Goal: Use online tool/utility: Utilize a website feature to perform a specific function

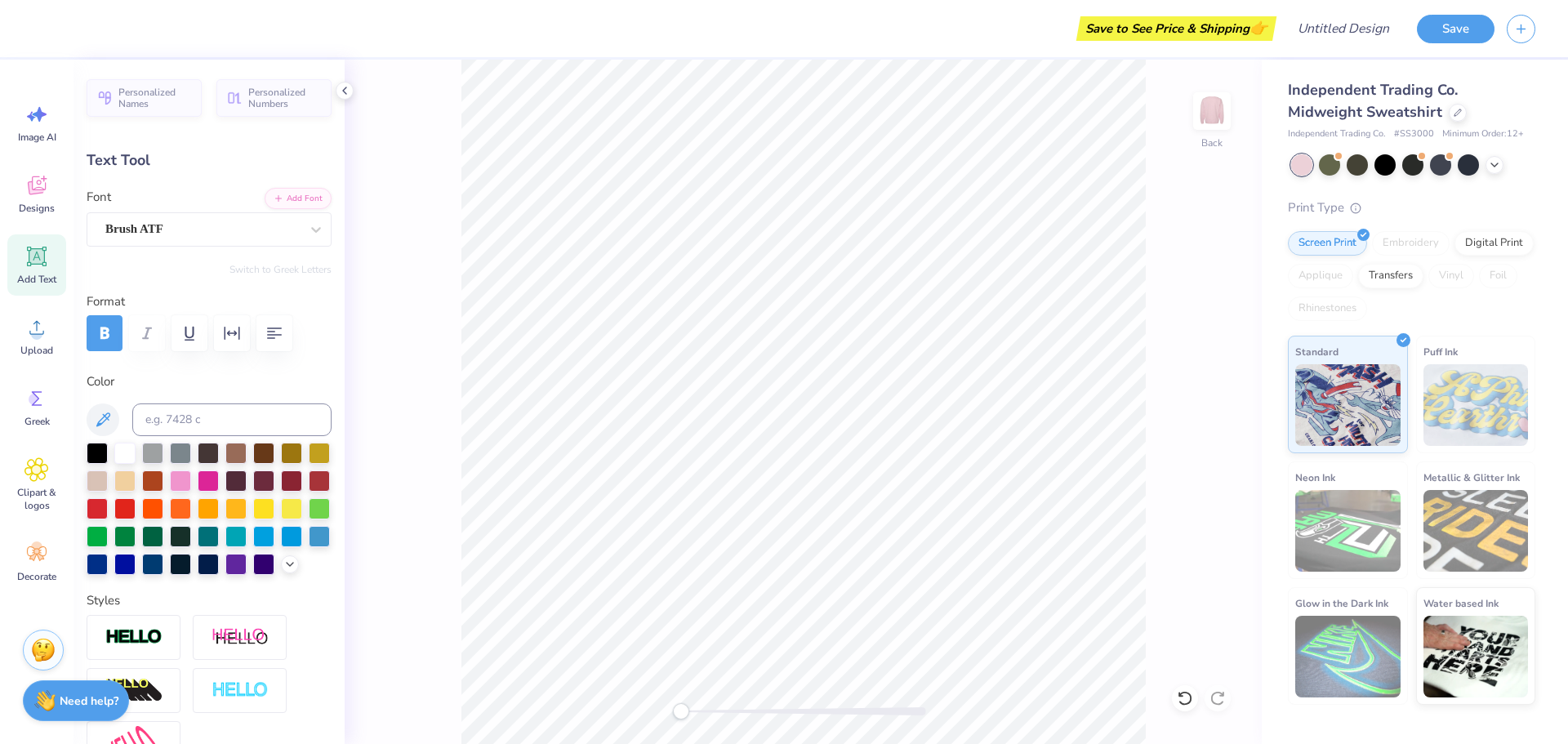
type input "3.48"
type input "2.45"
type input "2.00"
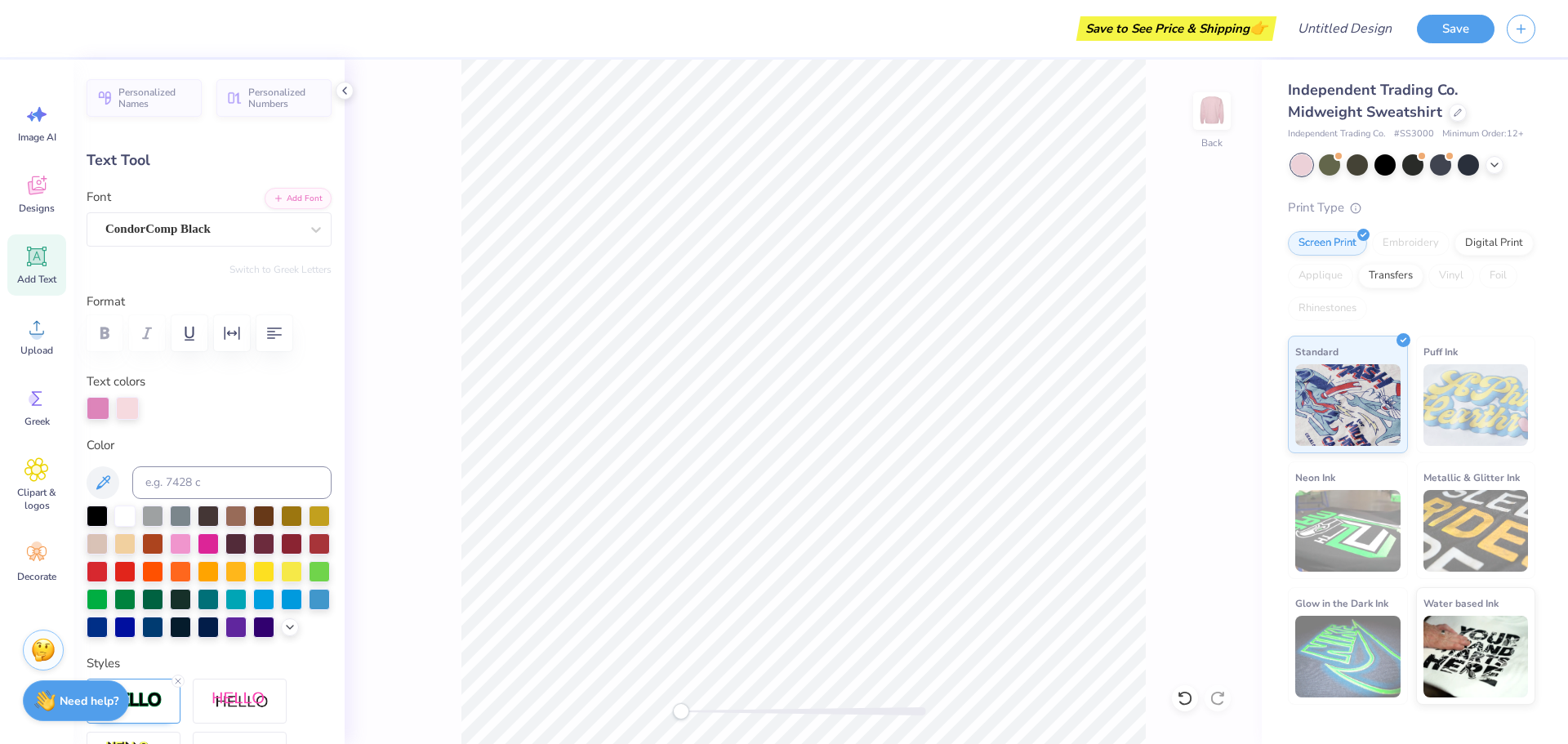
type input "7.03"
type input "2.41"
type input "3.48"
type input "2.45"
type input "6.52"
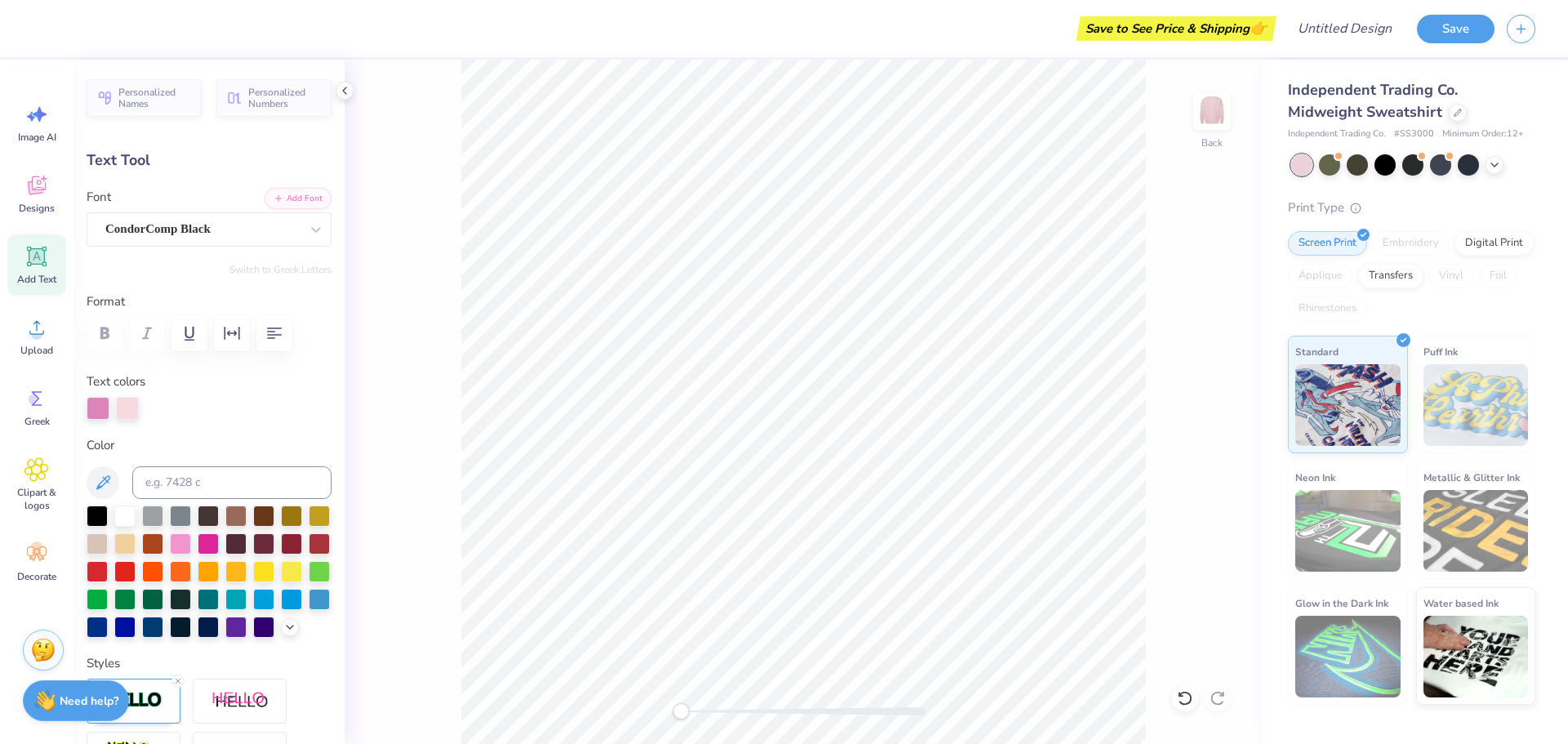
type input "2.01"
type input "11.90"
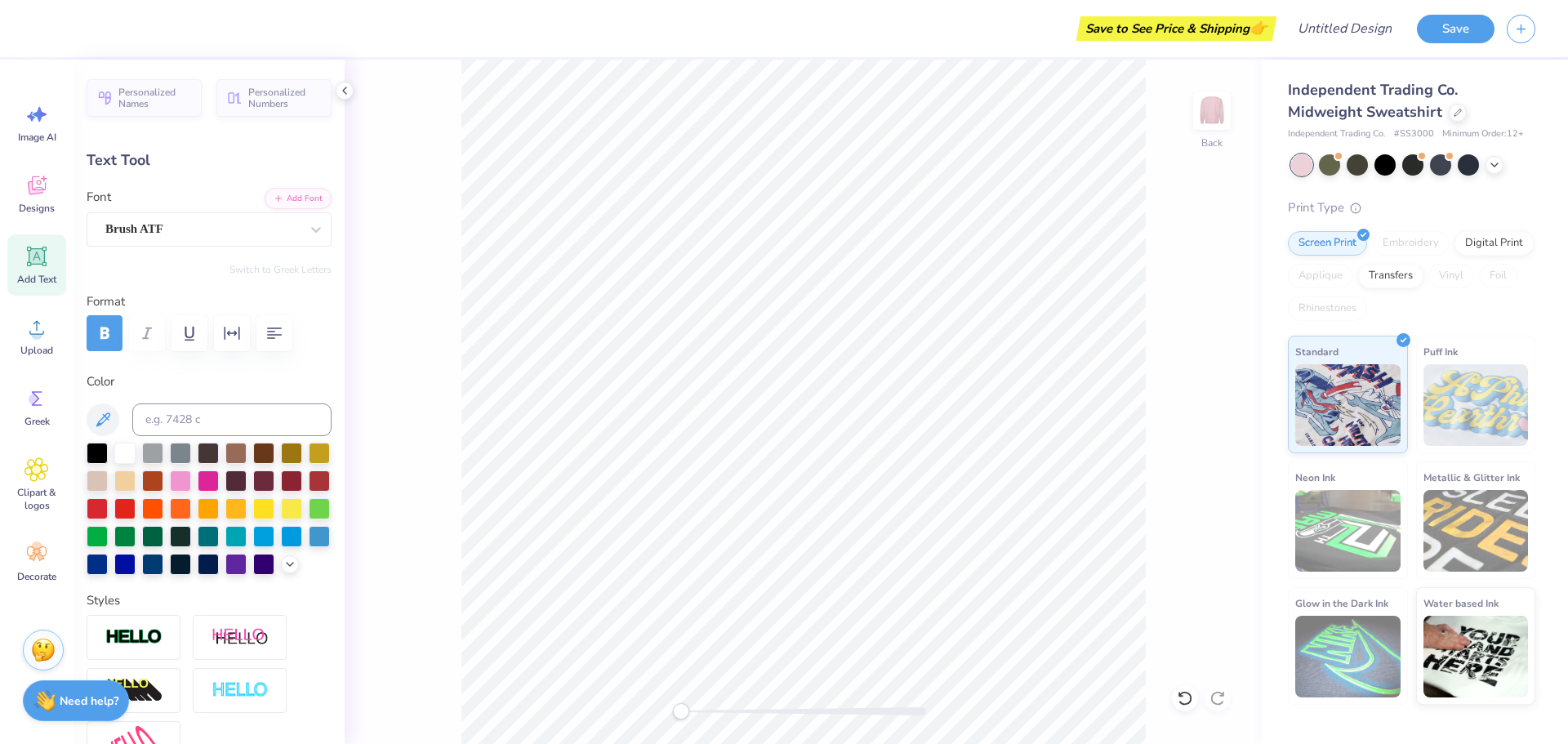
type input "4.00"
type input "10.65"
type input "7.03"
type input "2.41"
type input "2.00"
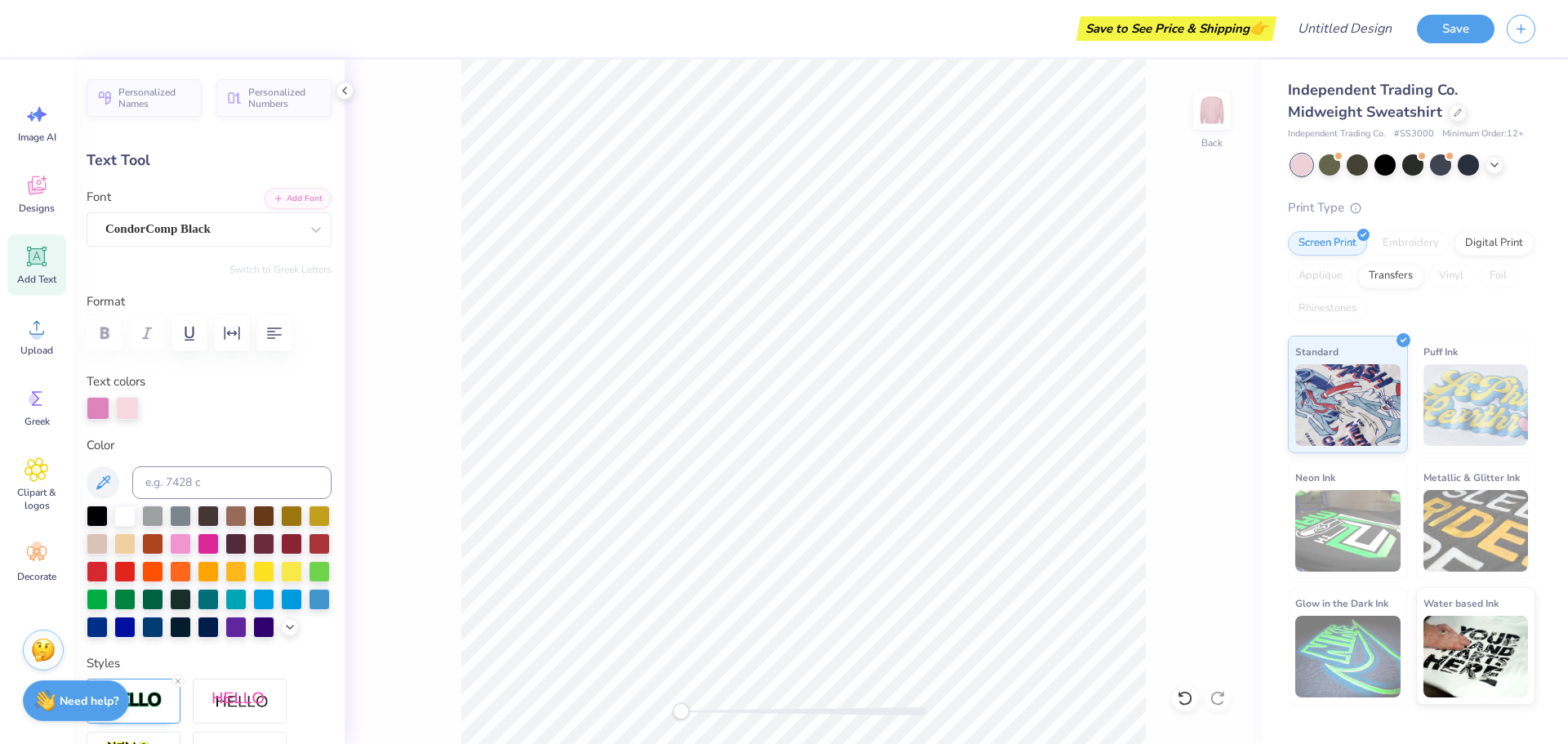
type input "3.48"
type input "2.45"
type input "4.00"
type input "2.01"
type input "10.65"
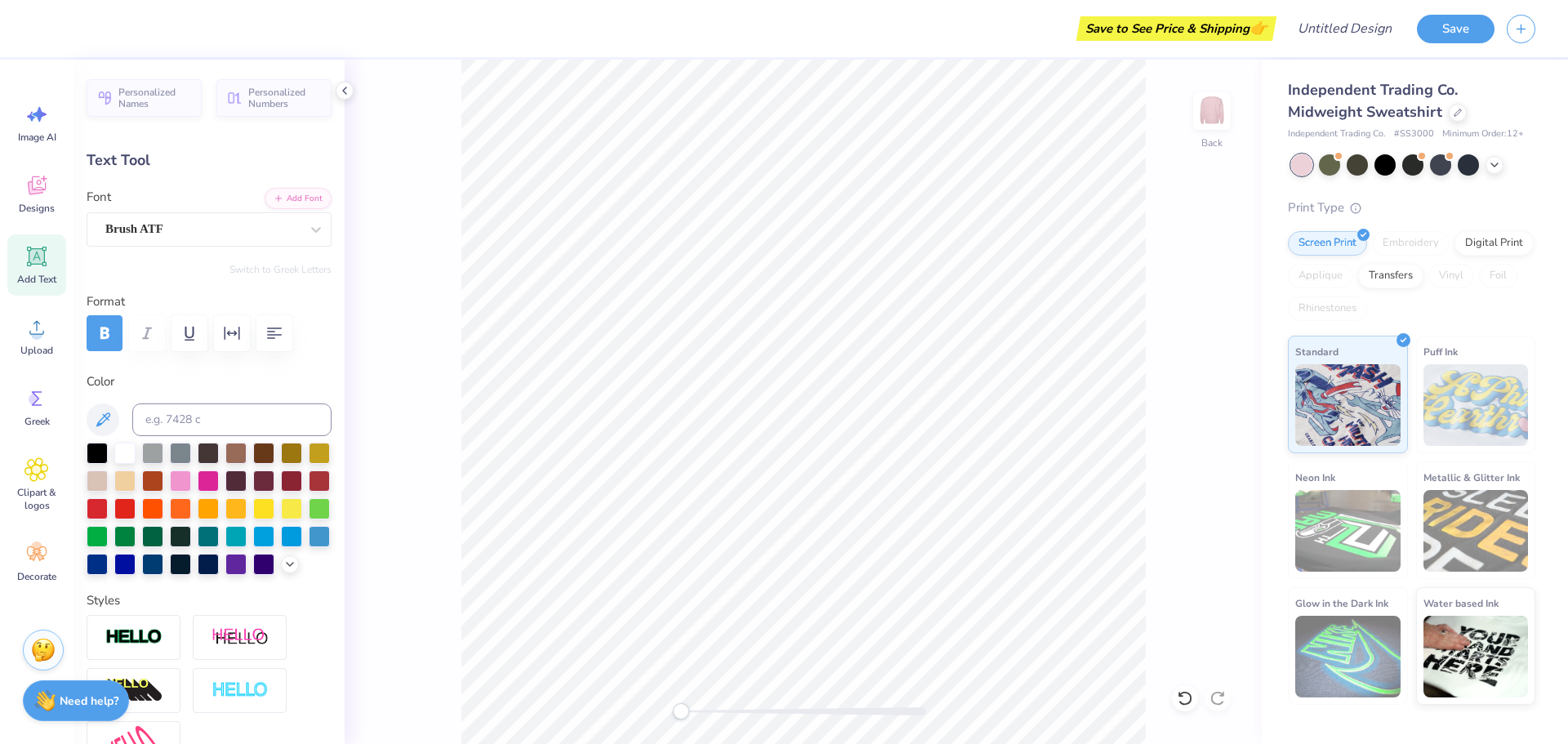
type input "6.52"
type input "11.90"
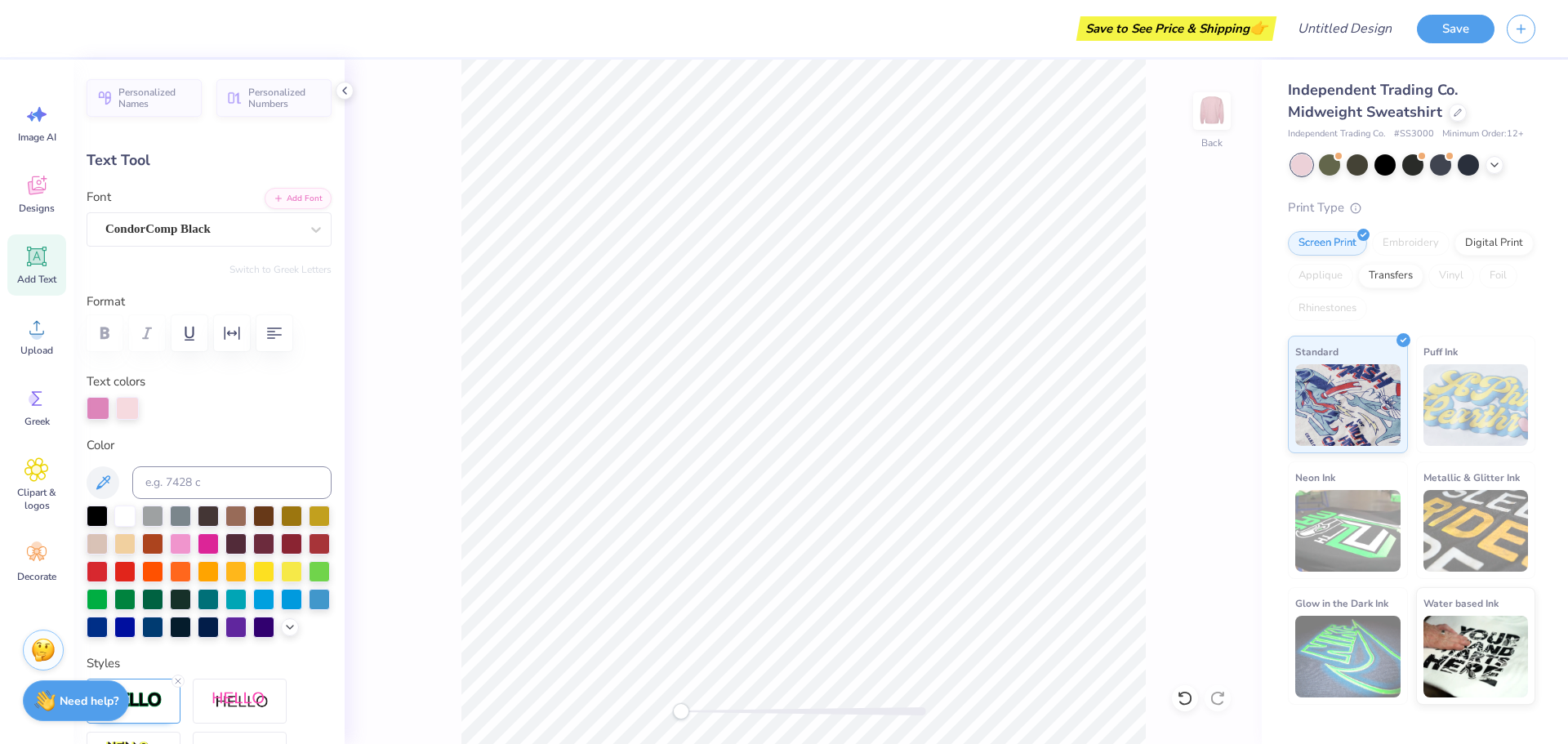
type input "3.48"
type input "2.45"
type input "2.00"
type input "7.03"
type input "2.41"
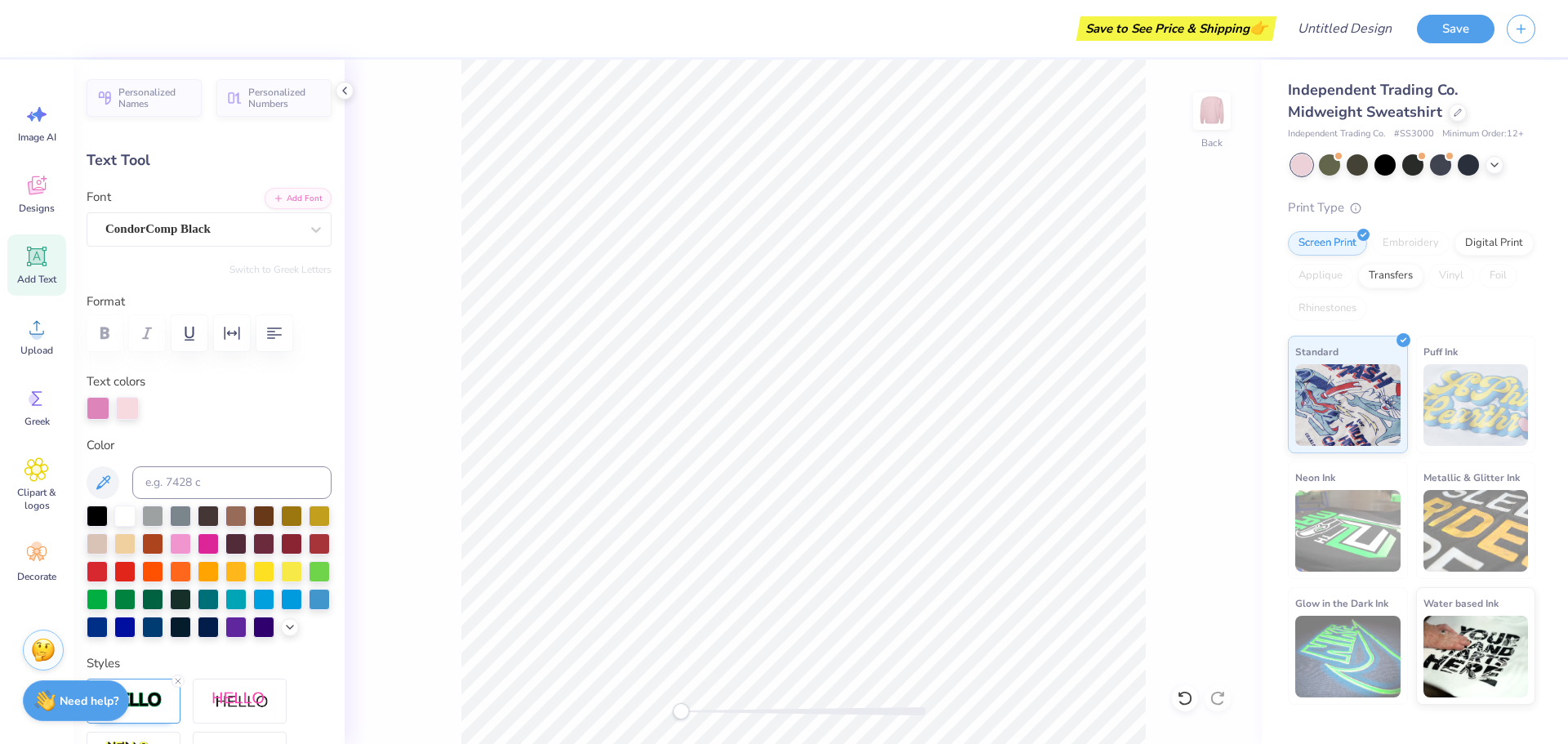
type input "3.48"
type input "2.45"
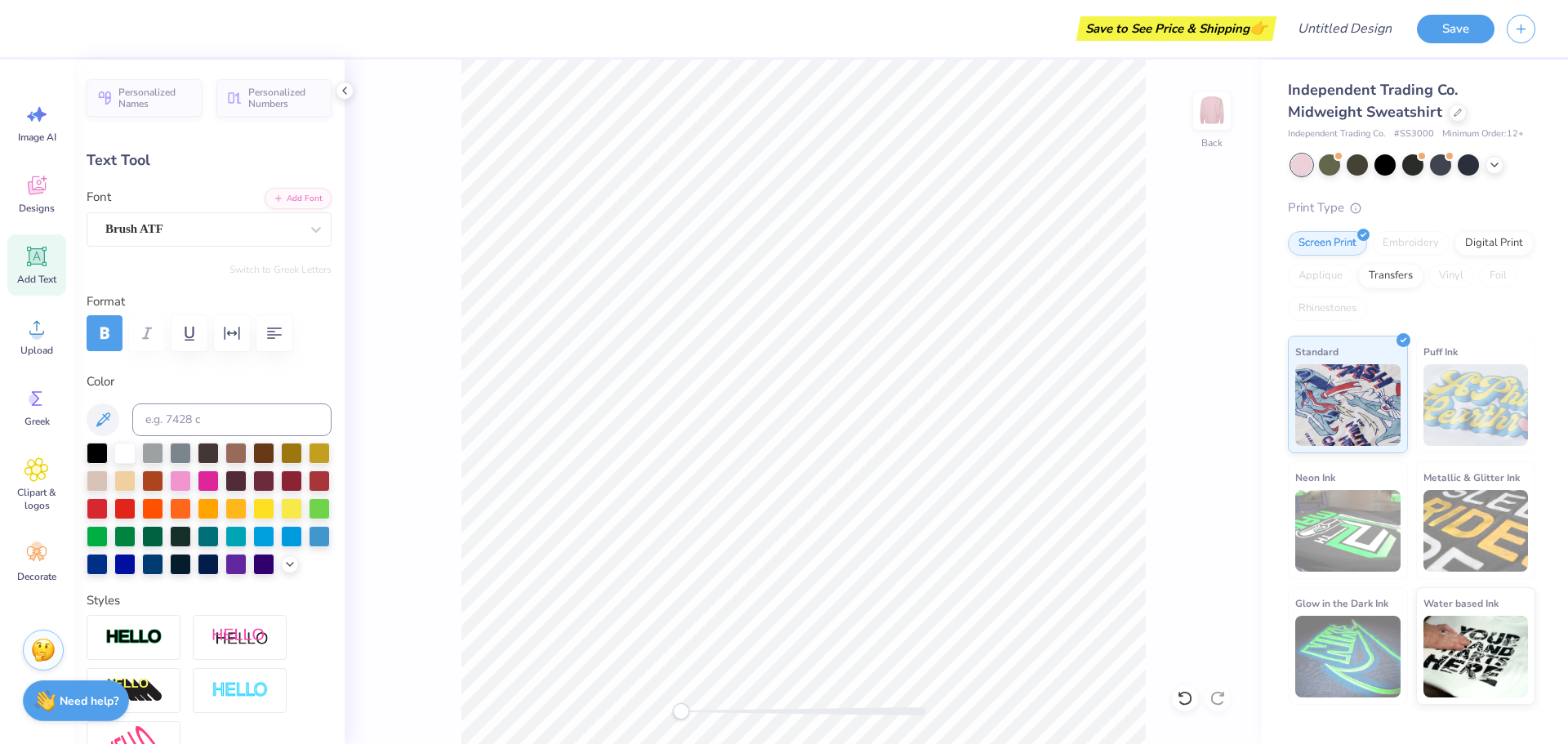
type input "4.00"
type input "2.01"
type input "10.65"
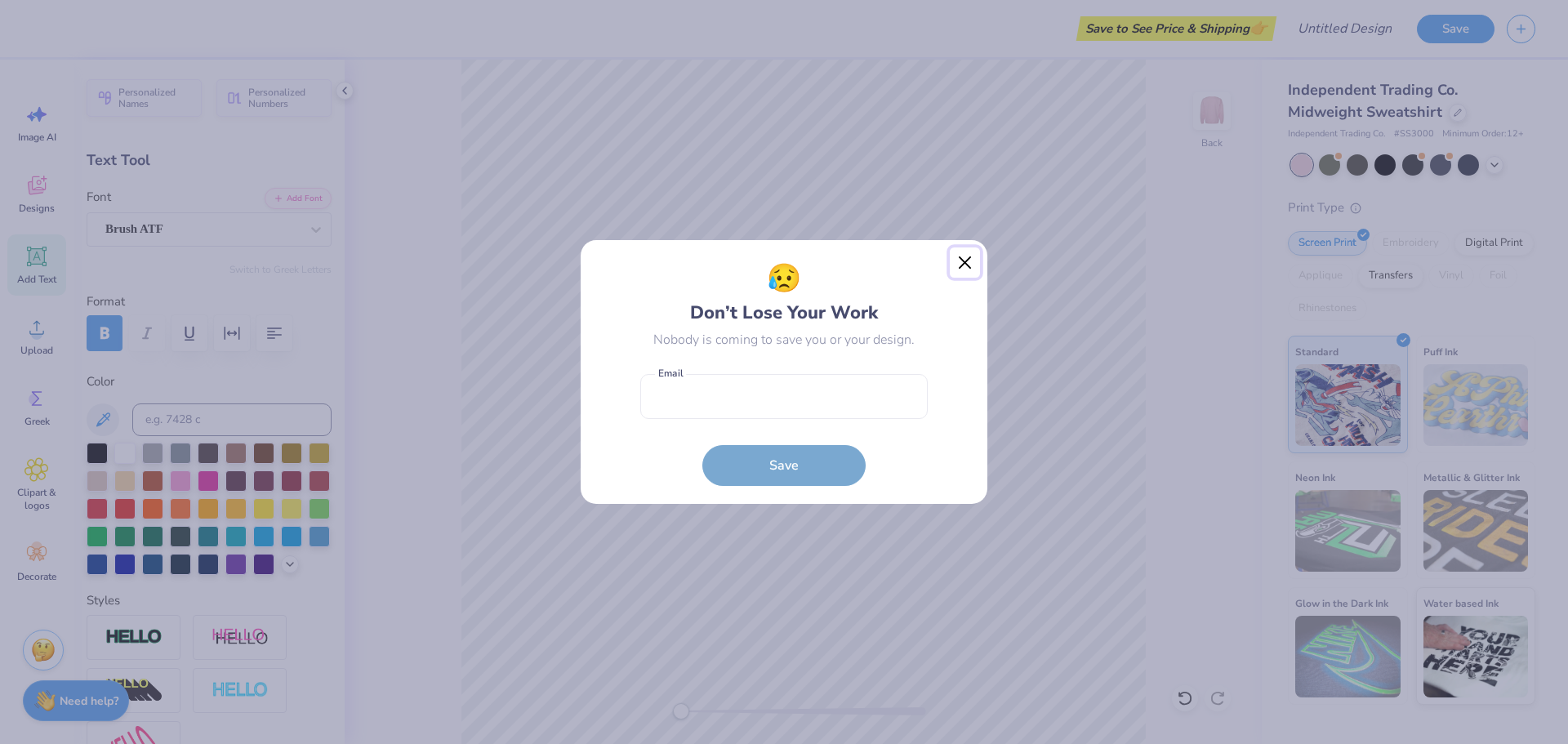
click at [968, 259] on button "Close" at bounding box center [966, 263] width 31 height 31
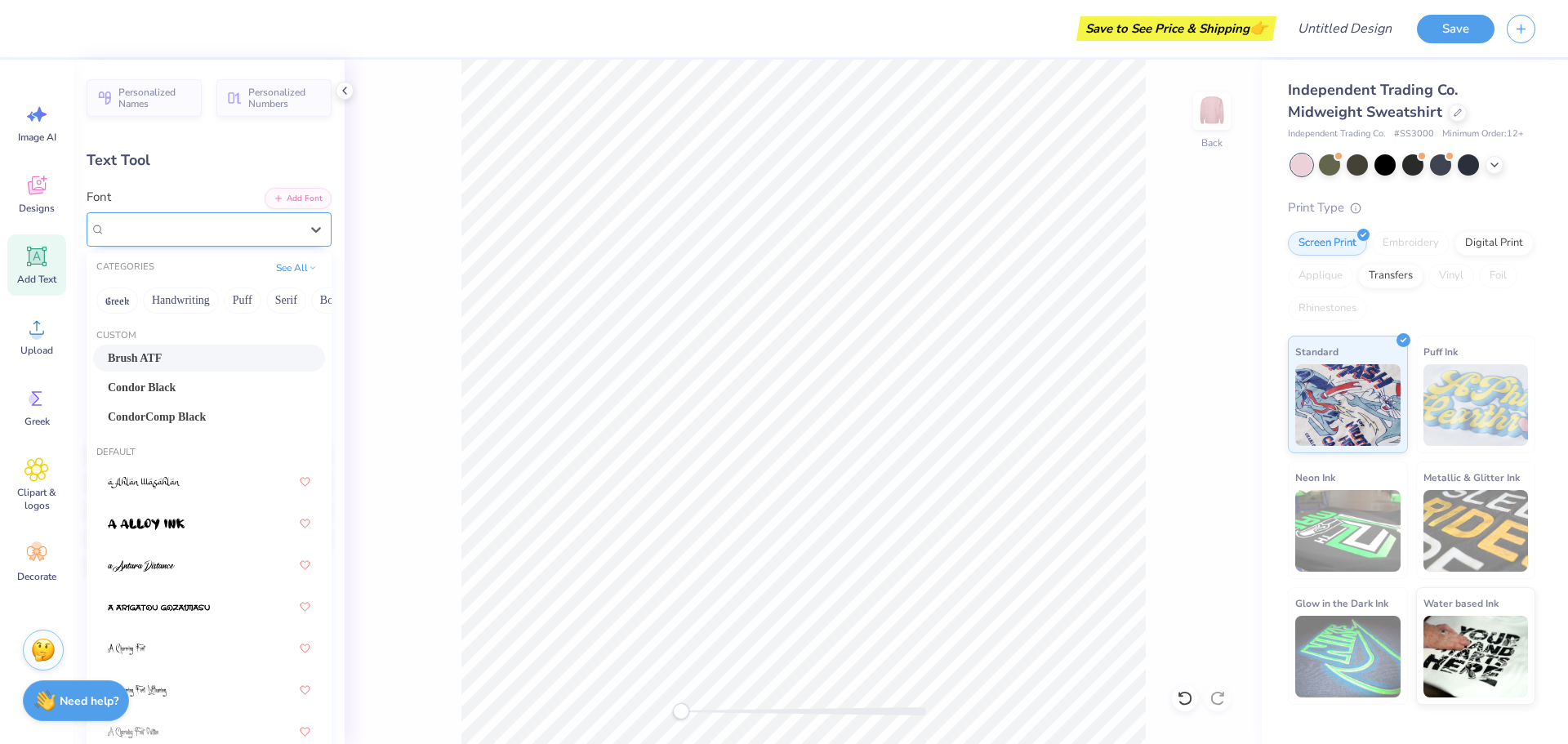
click at [196, 232] on div "Brush ATF" at bounding box center [202, 228] width 198 height 25
click at [180, 365] on div "Brush ATF" at bounding box center [209, 358] width 202 height 18
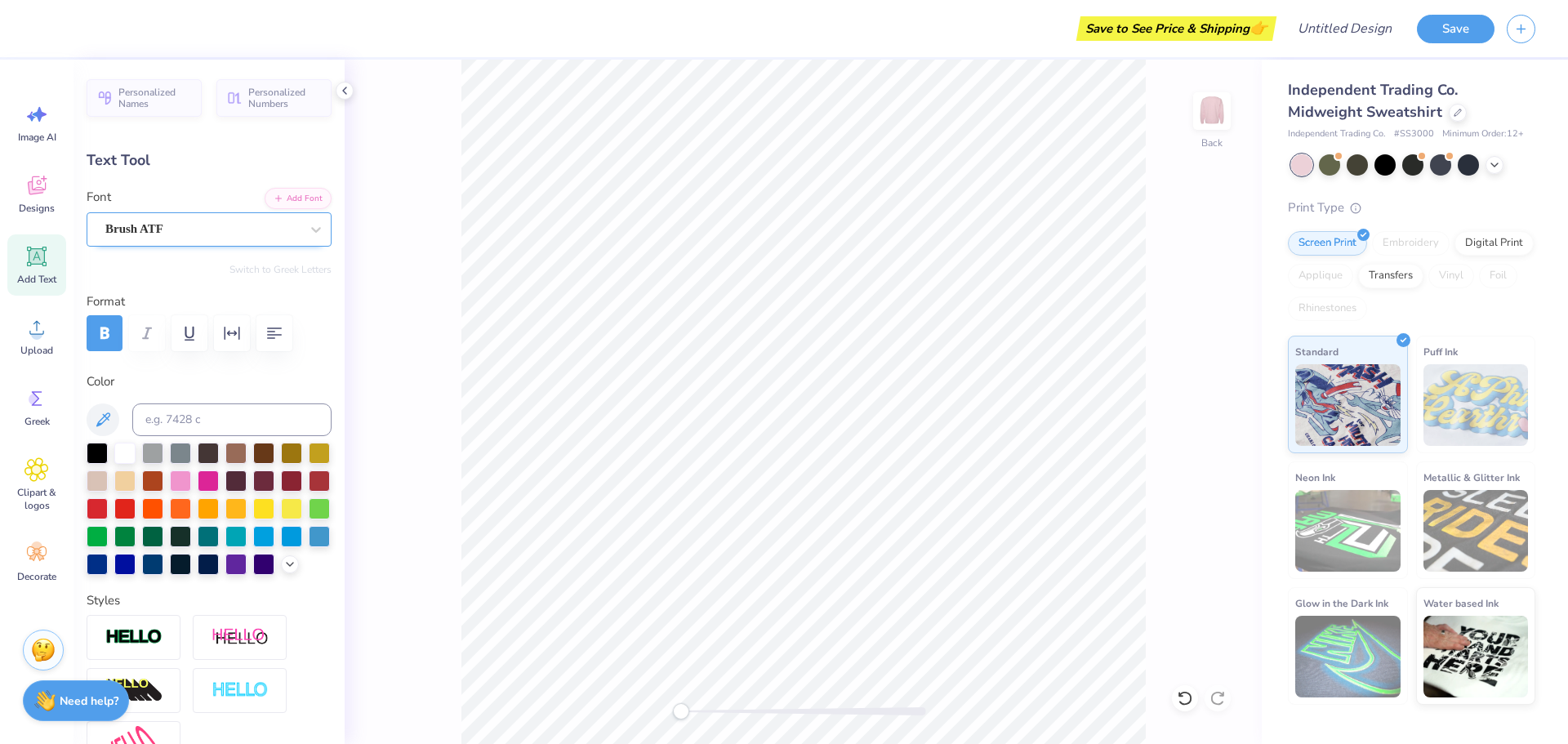
click at [180, 229] on div "Brush ATF" at bounding box center [202, 228] width 198 height 25
type input "4.87"
type input "0.41"
type input "13.73"
click at [1308, 164] on div at bounding box center [1302, 165] width 21 height 21
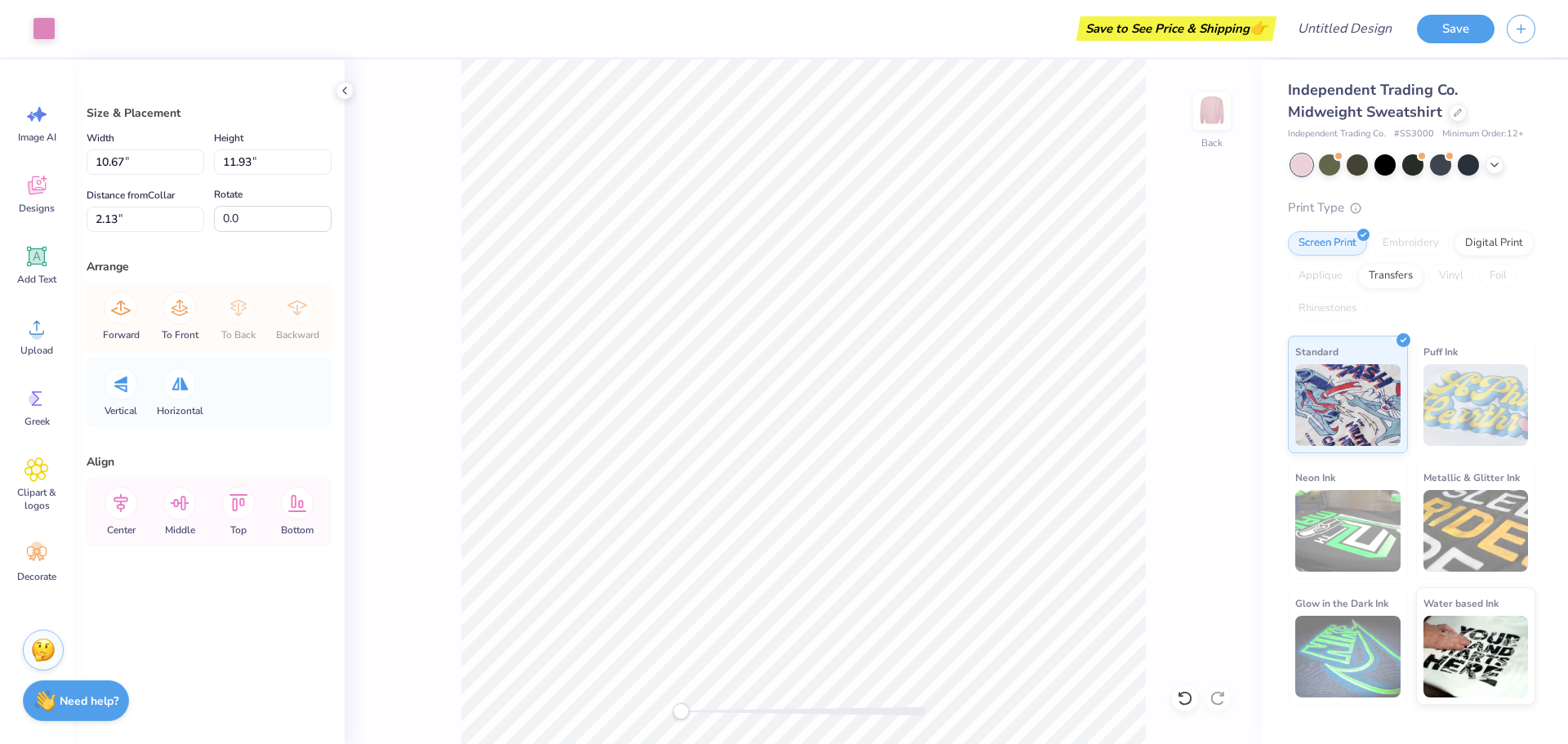
type input "8.01"
type input "8.10"
type input "4.22"
type input "10.67"
type input "11.93"
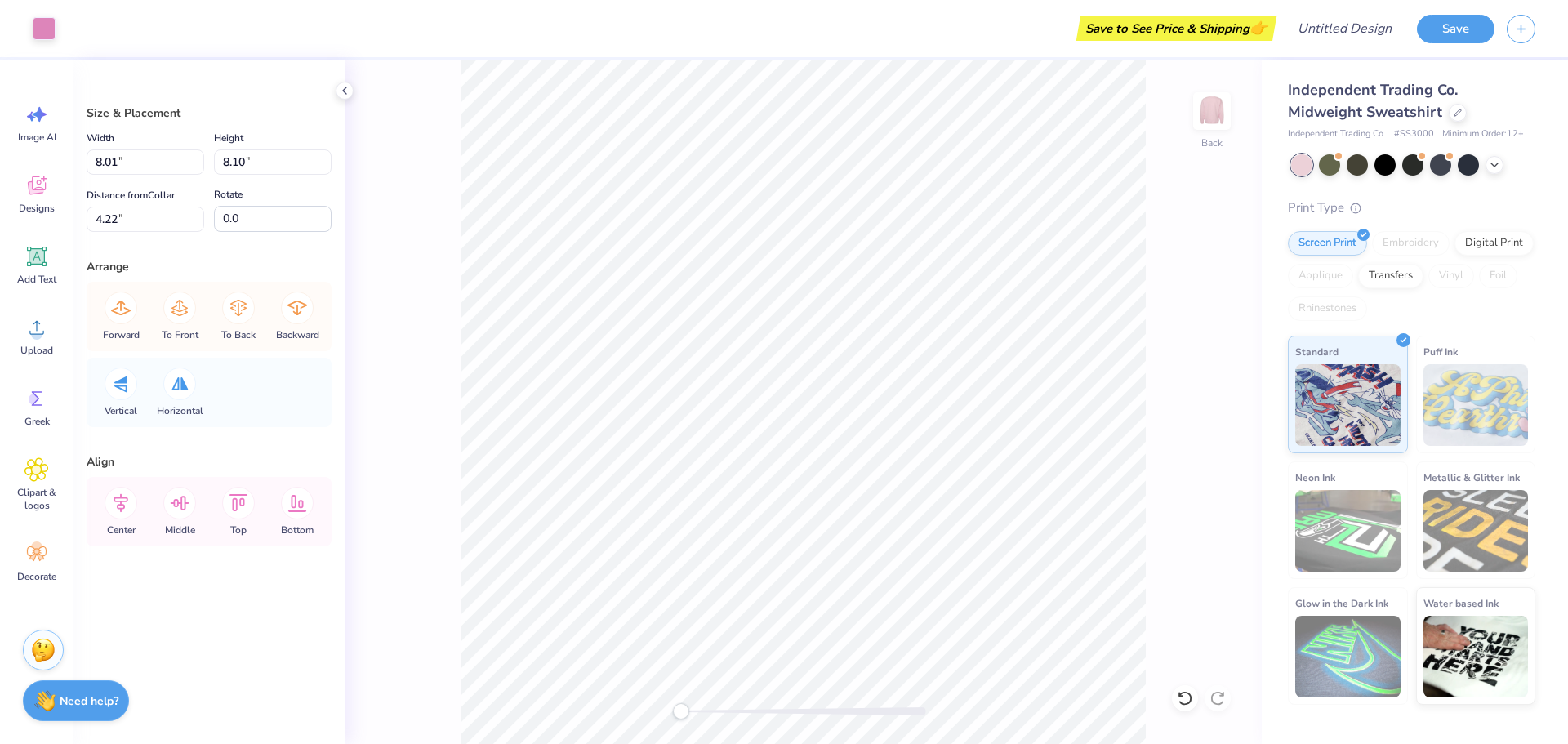
type input "2.13"
click at [1208, 235] on div "Back" at bounding box center [803, 402] width 918 height 685
